Goal: Task Accomplishment & Management: Use online tool/utility

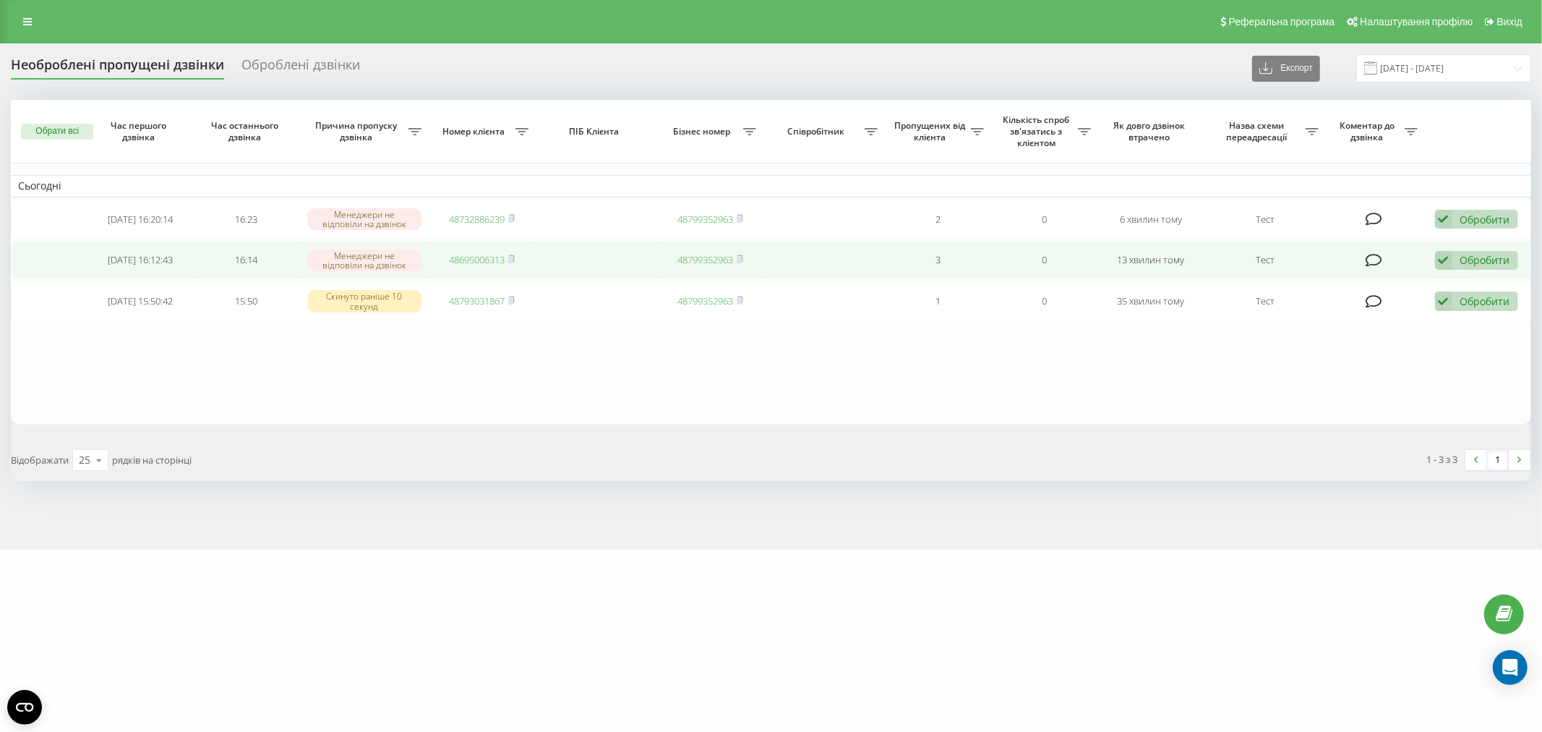
click at [1475, 253] on div "Обробити" at bounding box center [1485, 260] width 50 height 14
click at [1392, 302] on span "Зв'язався з клієнтом за допомогою іншого каналу" at bounding box center [1381, 309] width 247 height 14
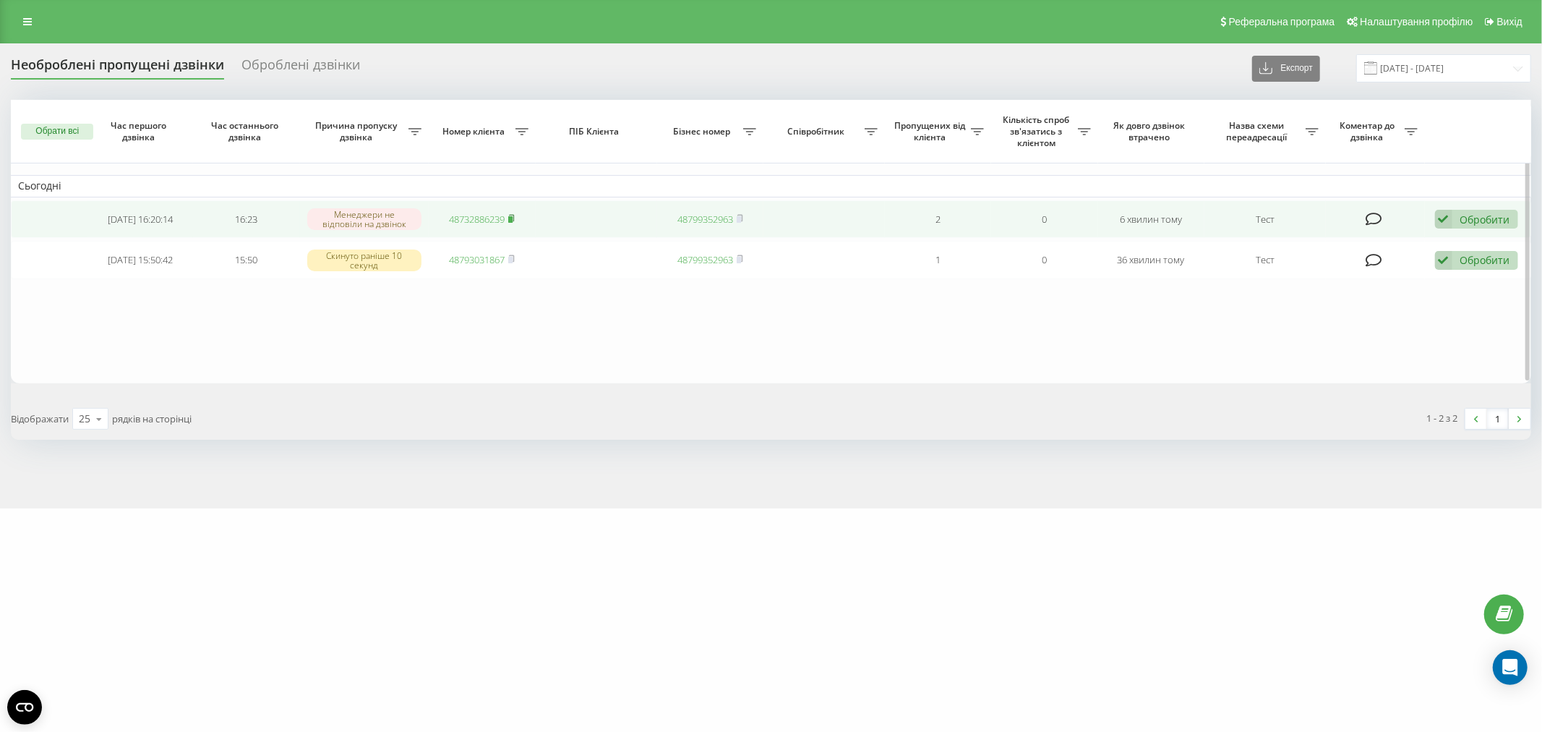
click at [512, 217] on rect at bounding box center [510, 219] width 4 height 7
click at [1478, 214] on div "Обробити" at bounding box center [1485, 220] width 50 height 14
click at [1460, 262] on span "Зв'язався з клієнтом за допомогою іншого каналу" at bounding box center [1381, 268] width 247 height 14
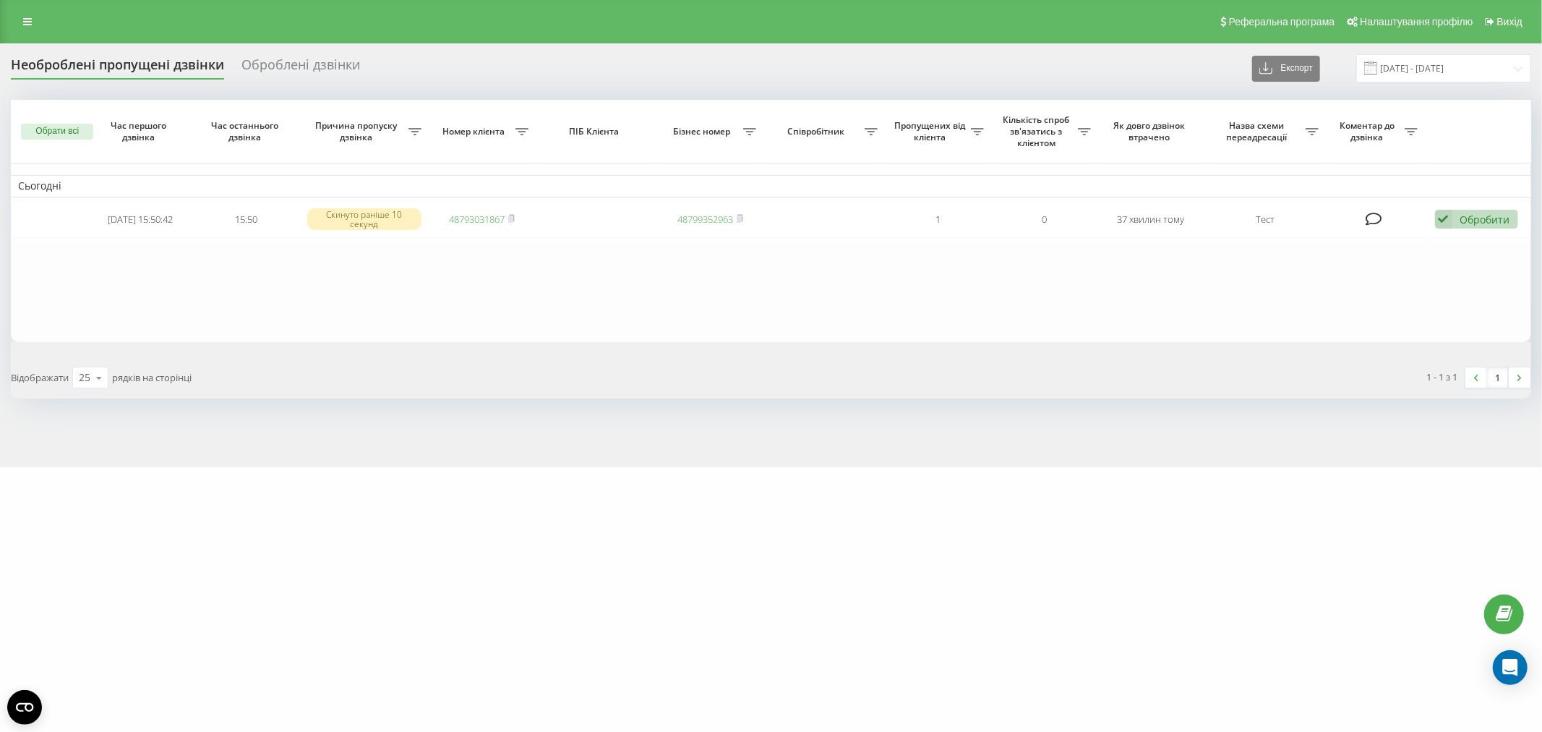
click at [324, 279] on table "Сьогодні 2025-08-19 15:50:42 15:50 Скинуто раніше 10 секунд 48793031867 4879935…" at bounding box center [771, 221] width 1520 height 242
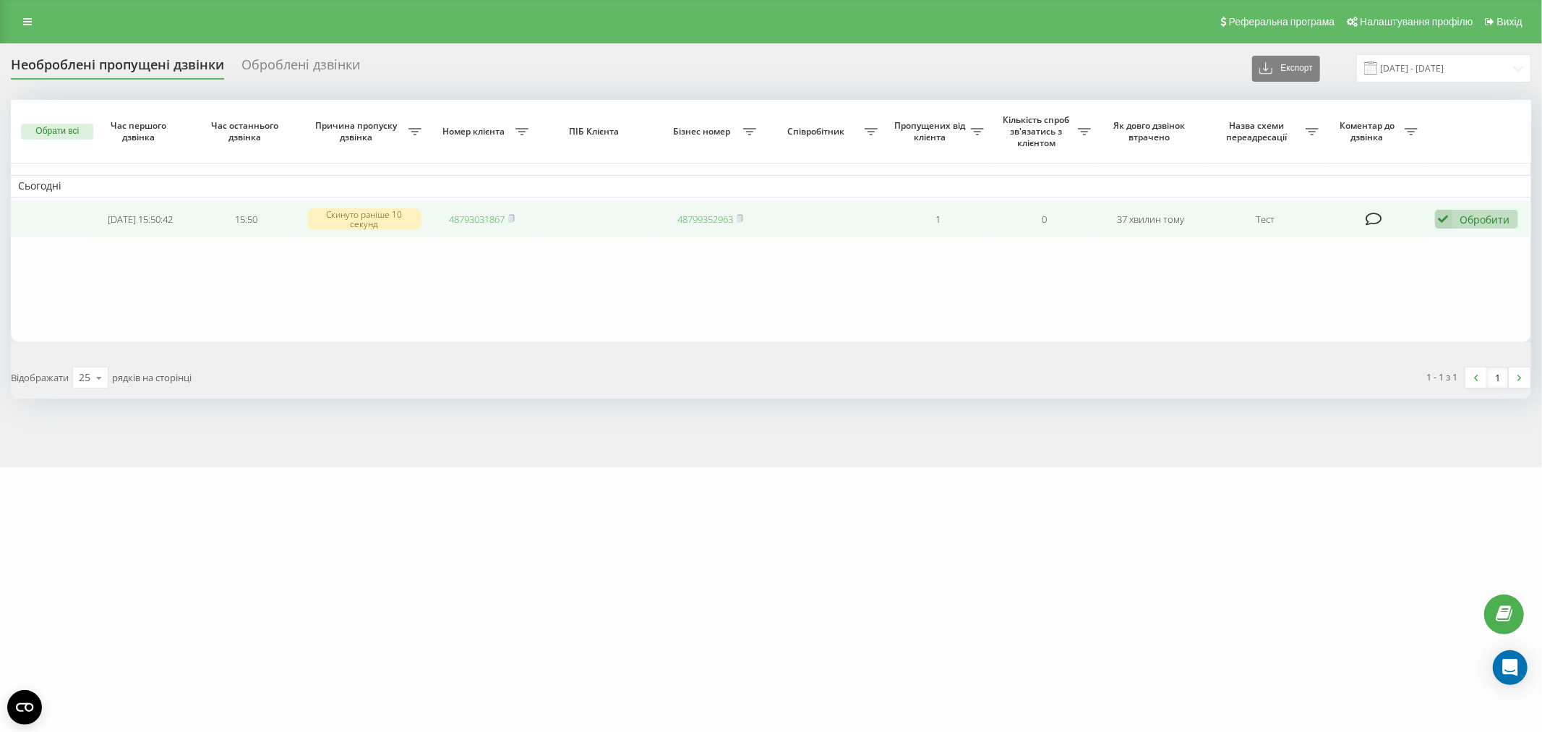
click at [1493, 215] on div "Обробити" at bounding box center [1485, 220] width 50 height 14
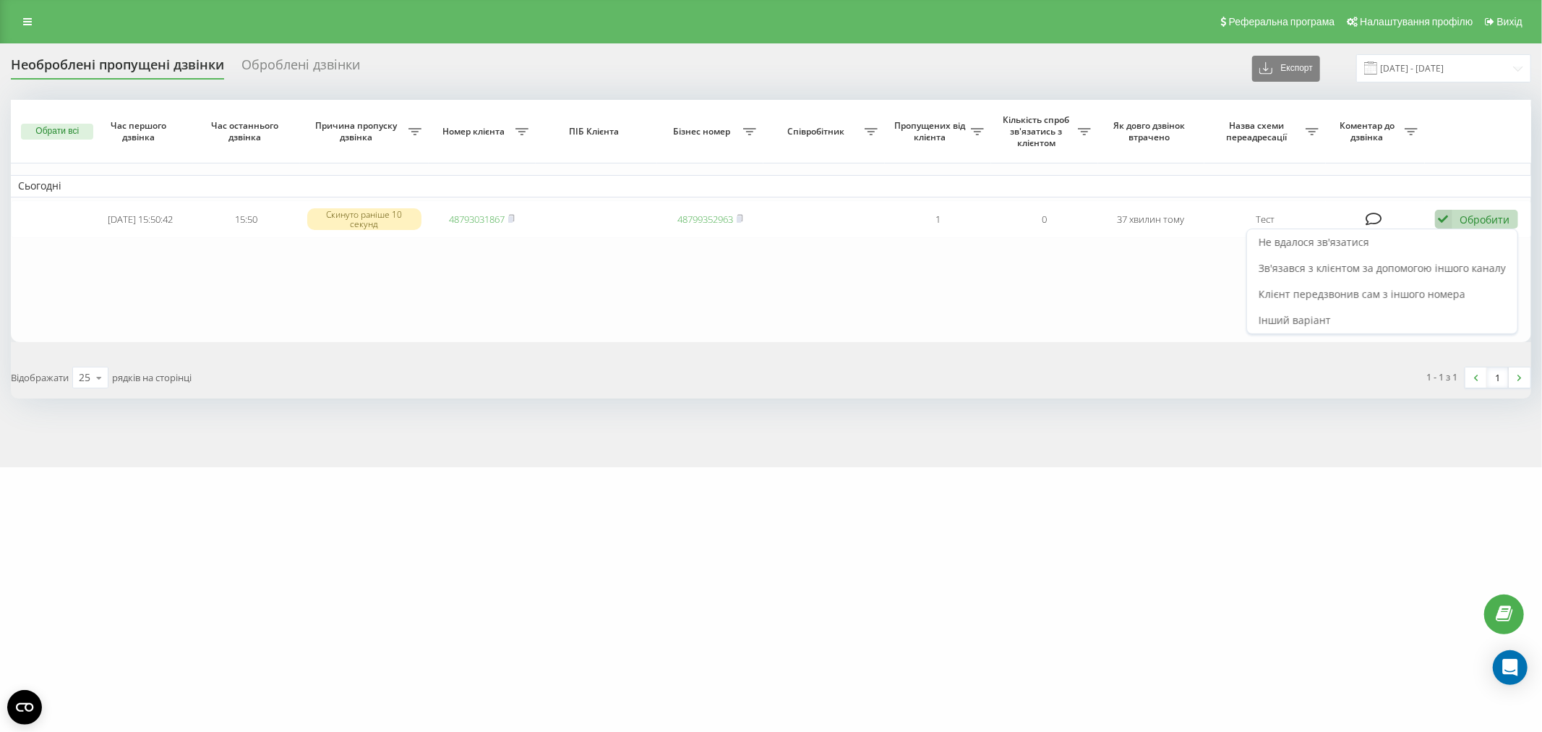
click at [794, 304] on table "Сьогодні 2025-08-19 15:50:42 15:50 Скинуто раніше 10 секунд 48793031867 4879935…" at bounding box center [771, 221] width 1520 height 242
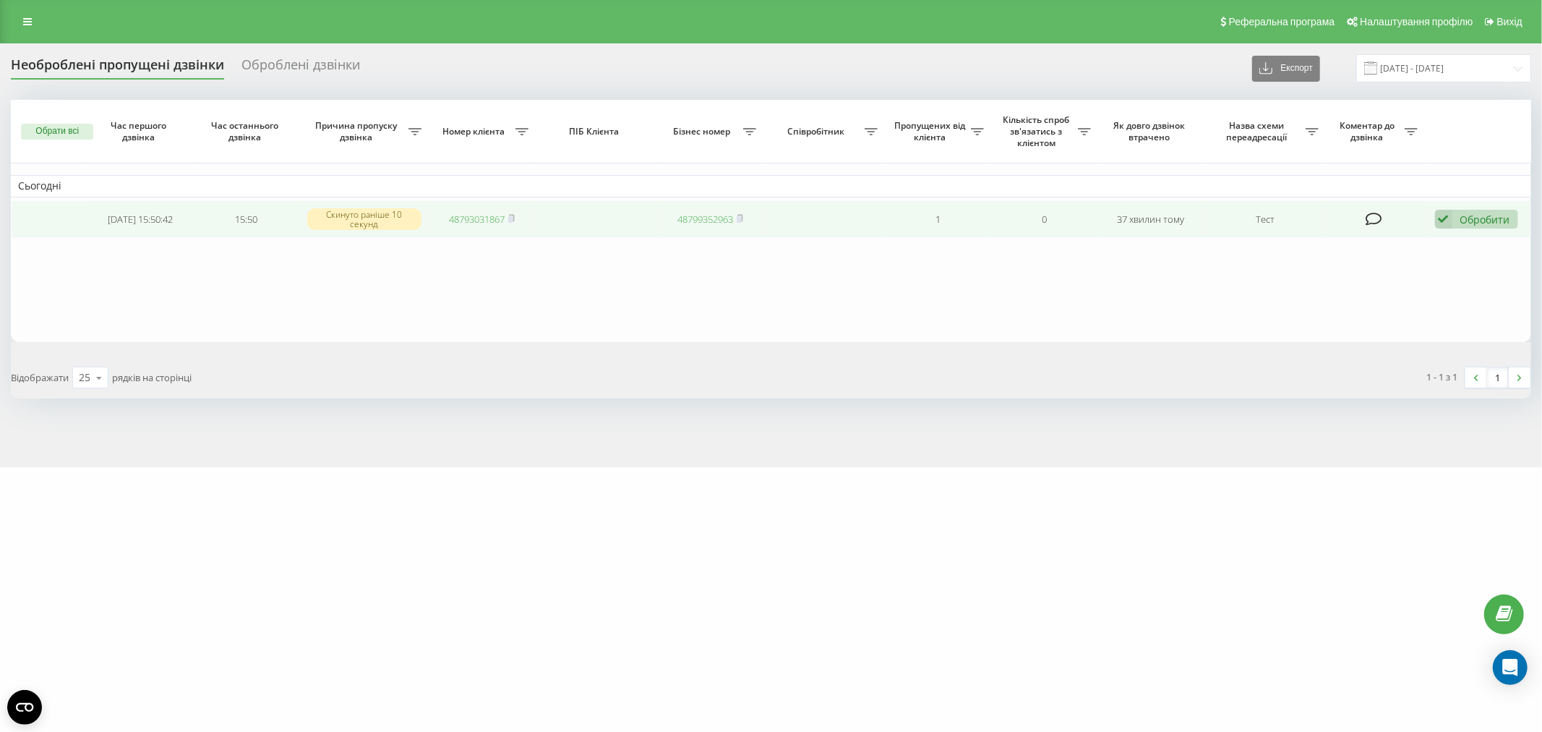
click at [1491, 226] on div "Обробити Не вдалося зв'язатися Зв'язався з клієнтом за допомогою іншого каналу …" at bounding box center [1476, 220] width 83 height 20
click at [1483, 264] on span "Зв'язався з клієнтом за допомогою іншого каналу" at bounding box center [1381, 268] width 247 height 14
click at [1462, 213] on div "Обробити" at bounding box center [1485, 220] width 50 height 14
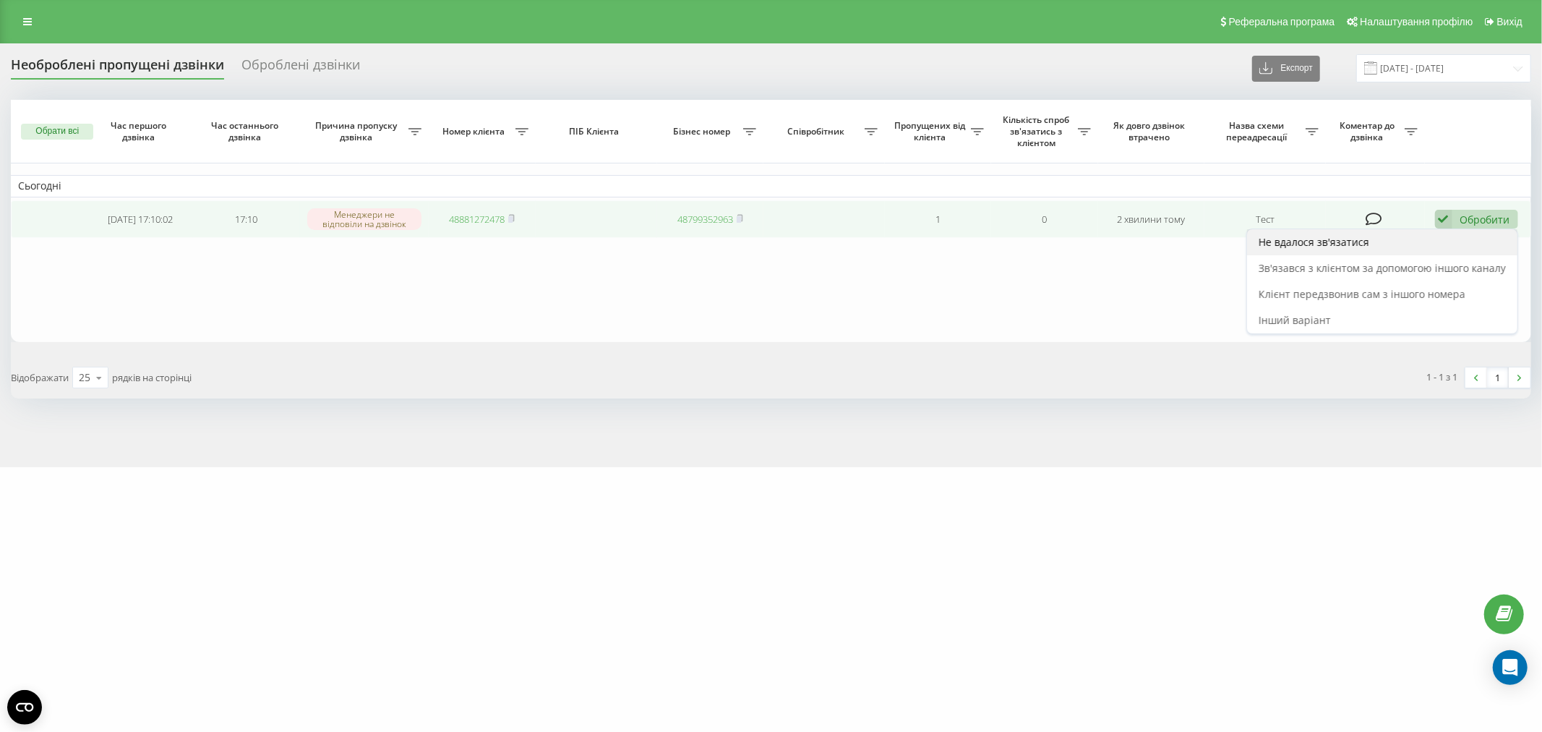
click at [1323, 248] on div "Не вдалося зв'язатися" at bounding box center [1382, 242] width 270 height 26
